Goal: Task Accomplishment & Management: Manage account settings

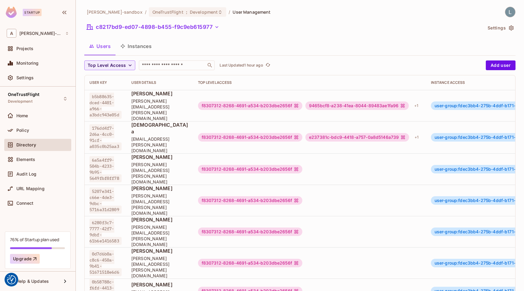
click at [202, 45] on div "Users Instances" at bounding box center [299, 46] width 431 height 15
click at [209, 43] on div "Users Instances" at bounding box center [299, 46] width 431 height 15
click at [510, 26] on icon "button" at bounding box center [511, 28] width 6 height 6
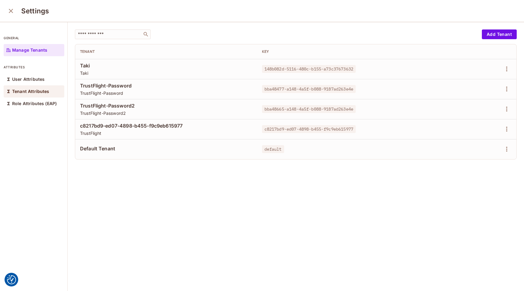
click at [43, 93] on p "Tenant Attributes" at bounding box center [30, 91] width 37 height 5
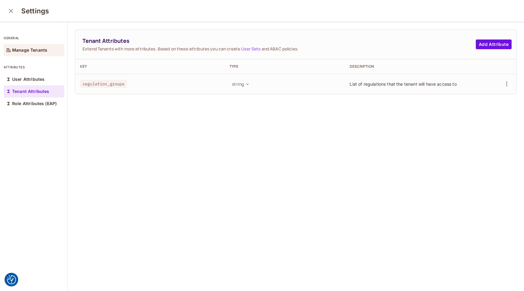
click at [26, 51] on p "Manage Tenants" at bounding box center [29, 50] width 35 height 5
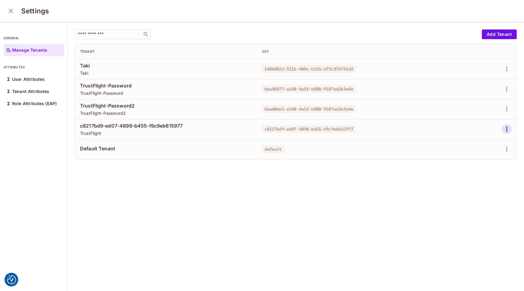
click at [506, 130] on icon "button" at bounding box center [506, 128] width 7 height 7
click at [478, 154] on div "Edit Attributes" at bounding box center [486, 156] width 30 height 6
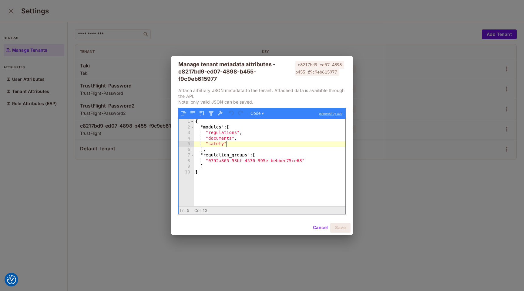
click at [237, 145] on div "{ "modules" : [ "regulations" , "documents" , "safety" ] , "regulation_groups" …" at bounding box center [269, 168] width 151 height 98
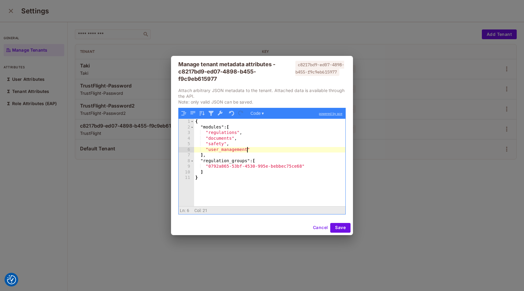
click at [221, 152] on div "{ "modules" : [ "regulations" , "documents" , "safety" , "user_management" ] , …" at bounding box center [269, 168] width 151 height 98
click at [335, 225] on button "Save" at bounding box center [340, 228] width 20 height 10
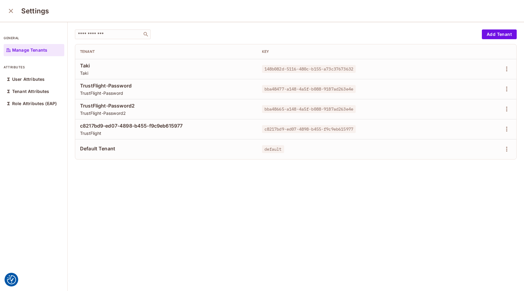
click at [9, 9] on icon "close" at bounding box center [11, 11] width 4 height 4
